Goal: Transaction & Acquisition: Obtain resource

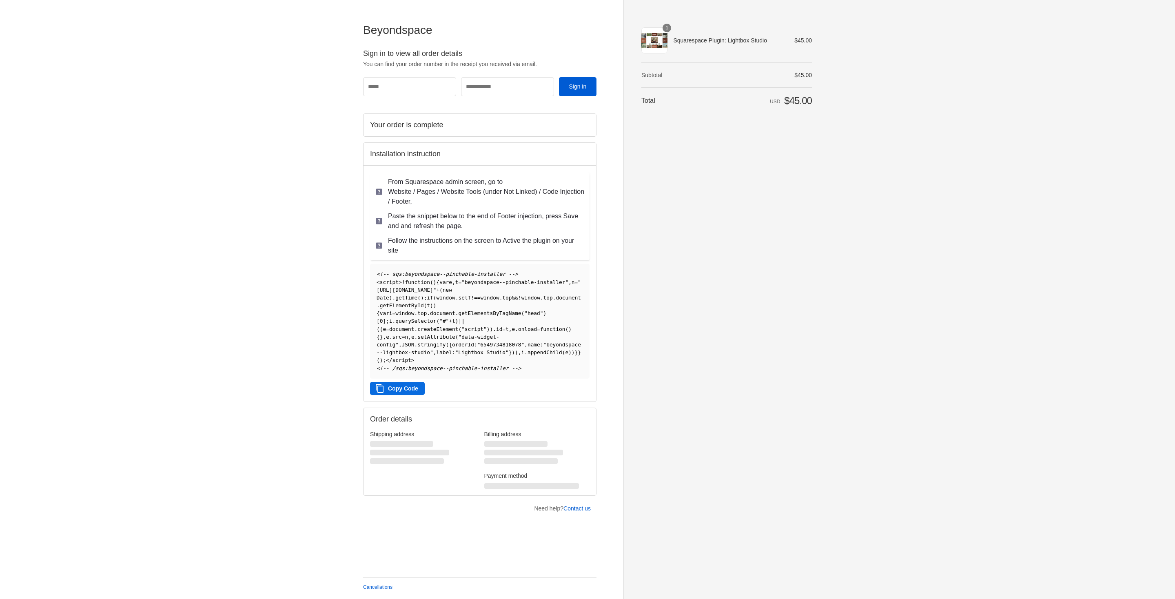
click at [409, 395] on button "Copy Code" at bounding box center [397, 388] width 55 height 13
click at [406, 395] on button "Copy Code" at bounding box center [397, 388] width 55 height 13
click at [379, 245] on icon at bounding box center [379, 246] width 8 height 8
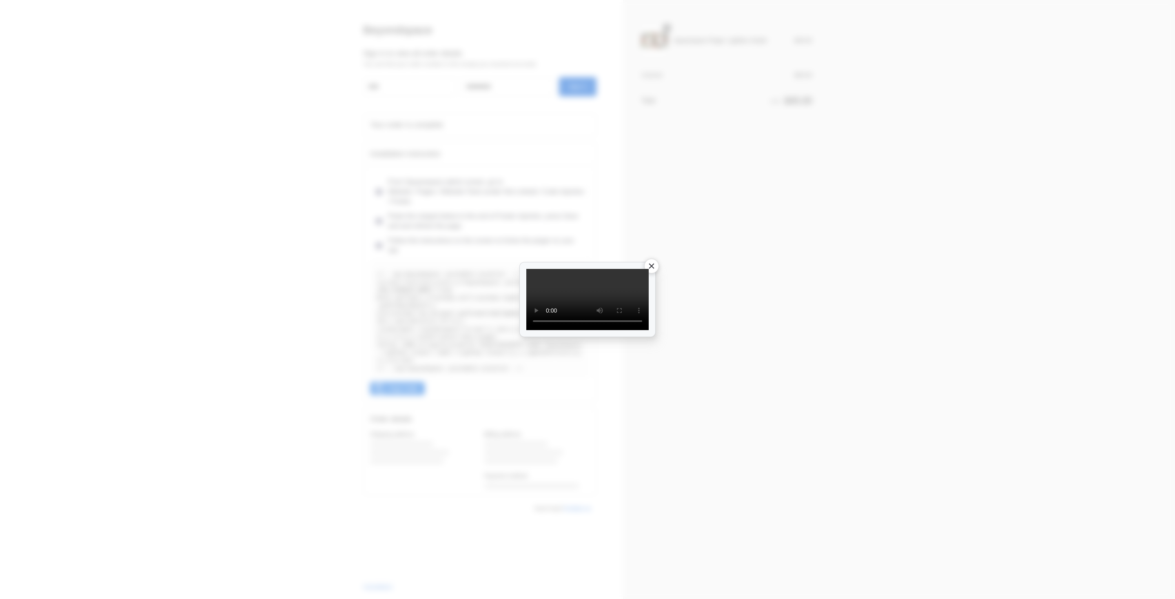
click at [656, 262] on icon "button" at bounding box center [651, 266] width 9 height 9
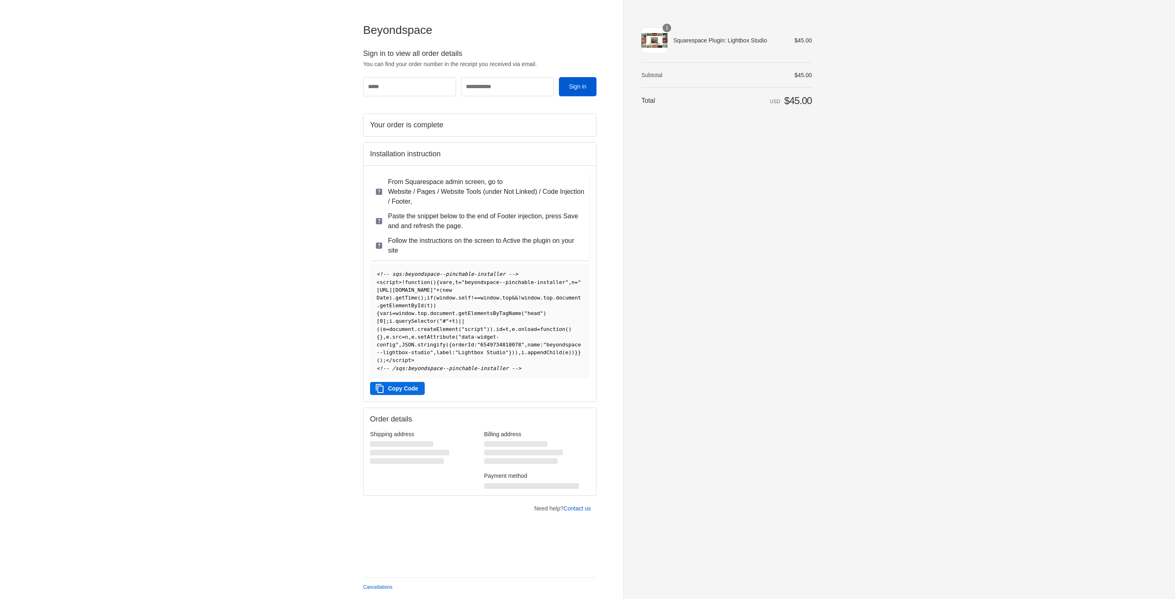
click at [399, 395] on button "Copy Code" at bounding box center [397, 388] width 55 height 13
click at [415, 394] on button "Copy Code" at bounding box center [397, 388] width 55 height 13
